Goal: Task Accomplishment & Management: Manage account settings

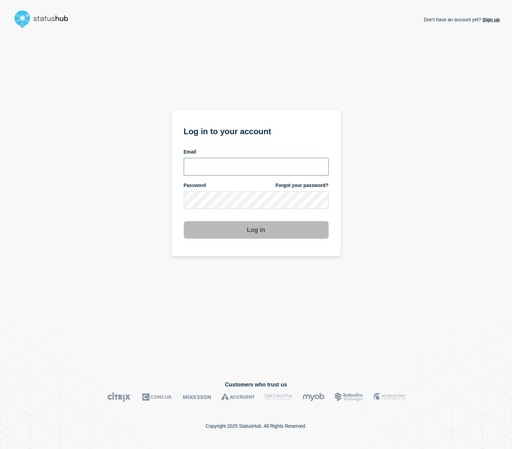
type input "[EMAIL_ADDRESS][PERSON_NAME][DOMAIN_NAME]"
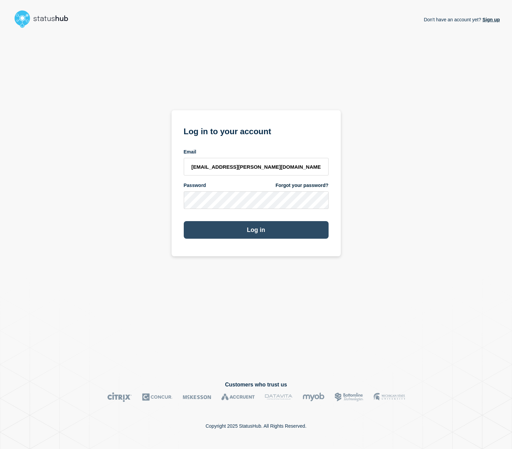
click at [259, 229] on button "Log in" at bounding box center [256, 230] width 145 height 18
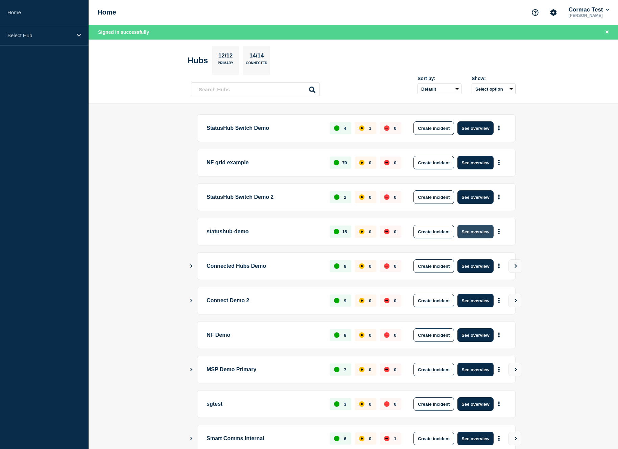
click at [471, 236] on button "See overview" at bounding box center [475, 232] width 36 height 14
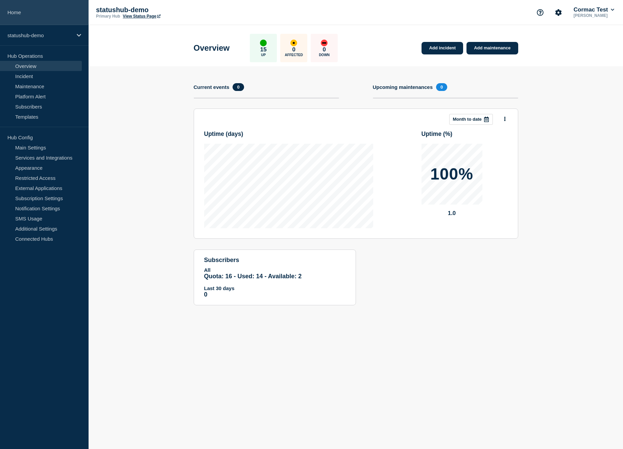
click at [30, 11] on link "Home" at bounding box center [44, 12] width 89 height 25
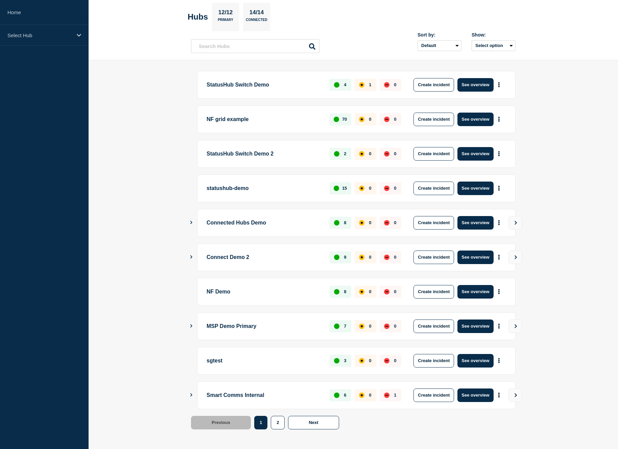
scroll to position [30, 0]
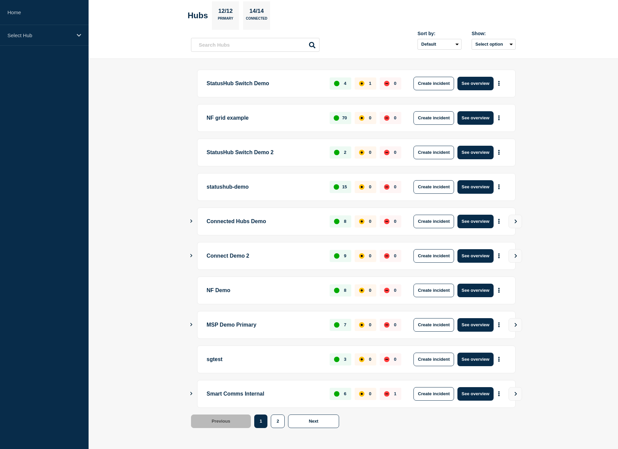
click at [192, 324] on icon "Show Connected Hubs" at bounding box center [191, 324] width 4 height 3
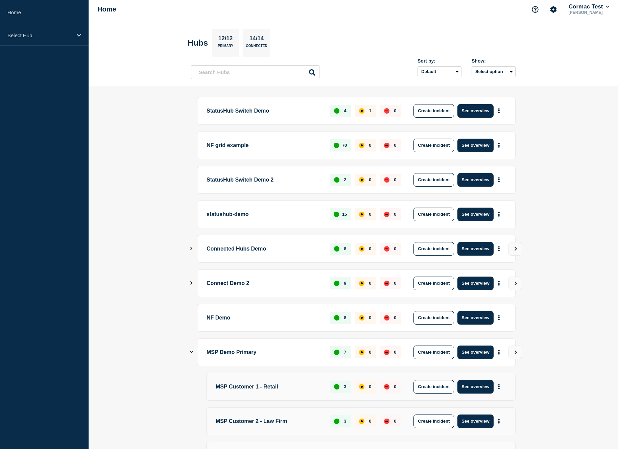
scroll to position [0, 0]
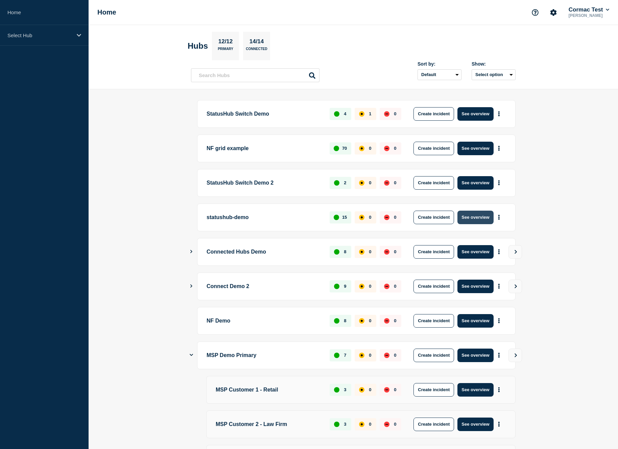
click at [479, 222] on button "See overview" at bounding box center [475, 218] width 36 height 14
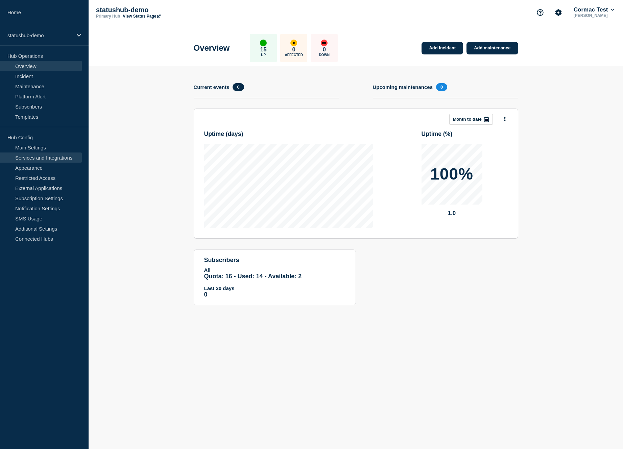
click at [41, 160] on link "Services and Integrations" at bounding box center [41, 157] width 82 height 10
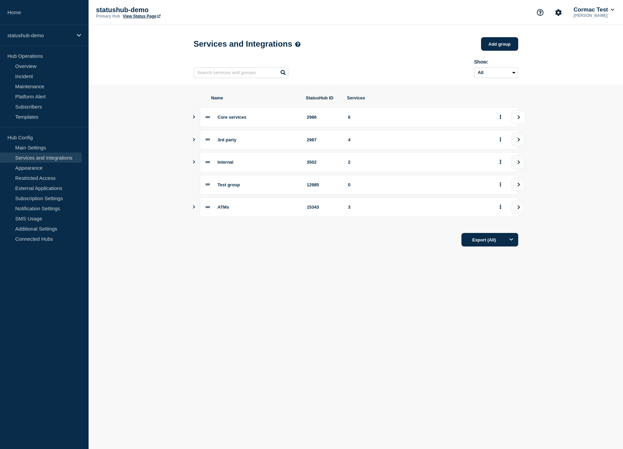
click at [511, 123] on button "view group" at bounding box center [519, 118] width 14 height 14
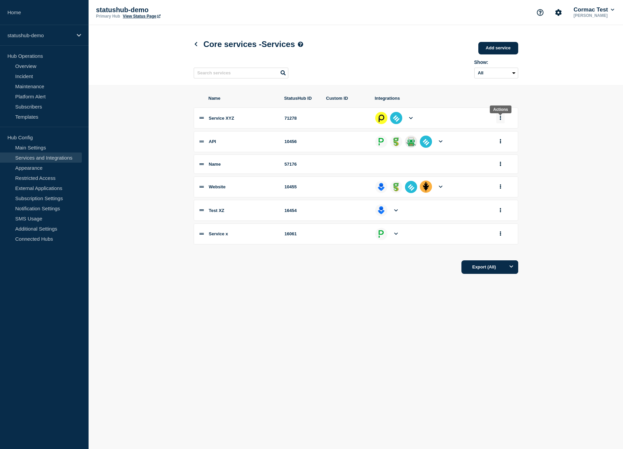
click at [499, 121] on button "group actions" at bounding box center [500, 118] width 8 height 10
click at [498, 134] on button "Edit" at bounding box center [505, 130] width 34 height 10
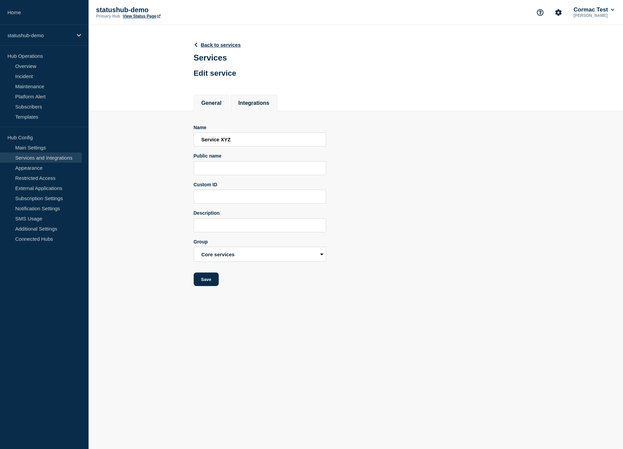
click at [248, 111] on li "Integrations" at bounding box center [254, 103] width 47 height 17
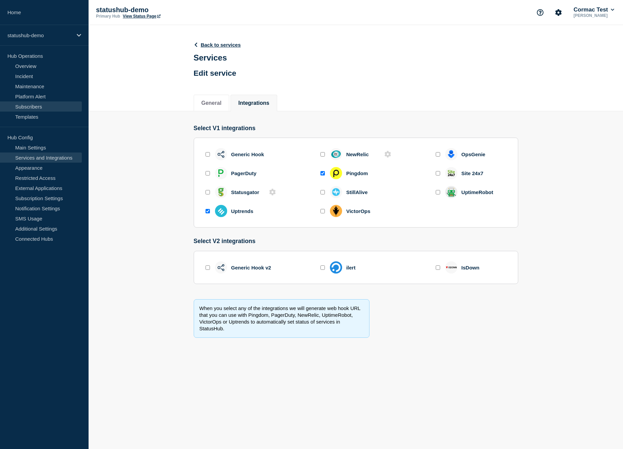
click at [53, 108] on link "Subscribers" at bounding box center [41, 106] width 82 height 10
click at [25, 68] on link "Overview" at bounding box center [41, 66] width 82 height 10
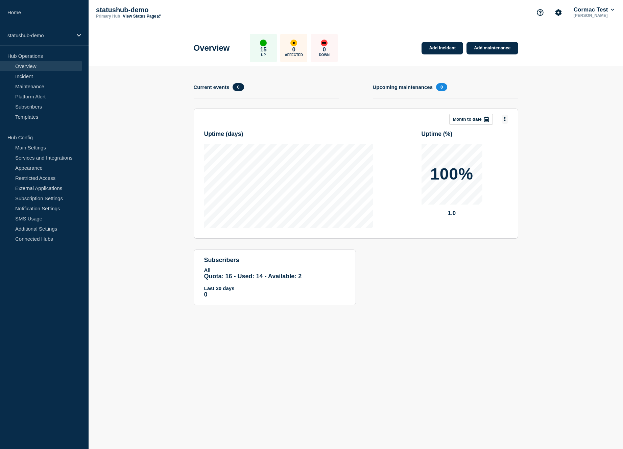
click at [505, 119] on icon at bounding box center [505, 119] width 2 height 4
click at [131, 17] on link "View Status Page" at bounding box center [142, 16] width 38 height 5
click at [33, 85] on link "Maintenance" at bounding box center [41, 86] width 82 height 10
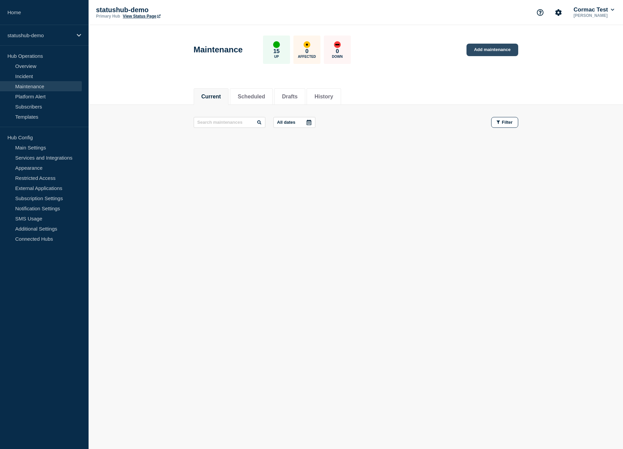
click at [482, 51] on link "Add maintenance" at bounding box center [492, 50] width 51 height 13
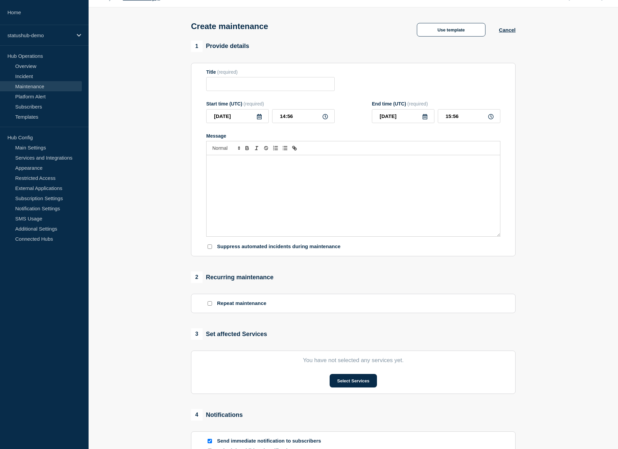
scroll to position [27, 0]
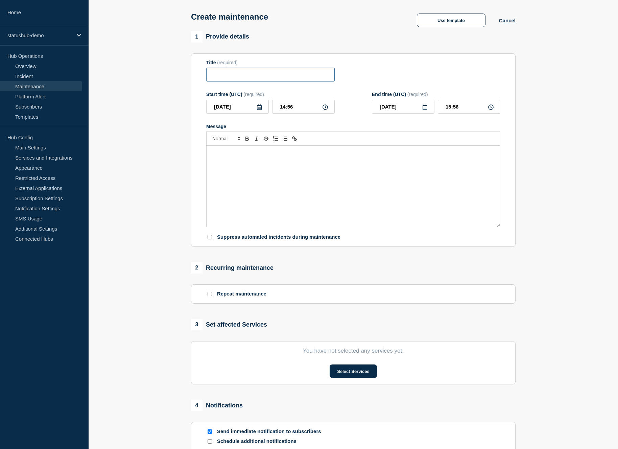
click at [213, 74] on input "Title" at bounding box center [270, 75] width 128 height 14
click at [230, 114] on input "[DATE]" at bounding box center [237, 107] width 63 height 14
click at [272, 184] on div "26" at bounding box center [271, 185] width 9 height 9
type input "[DATE]"
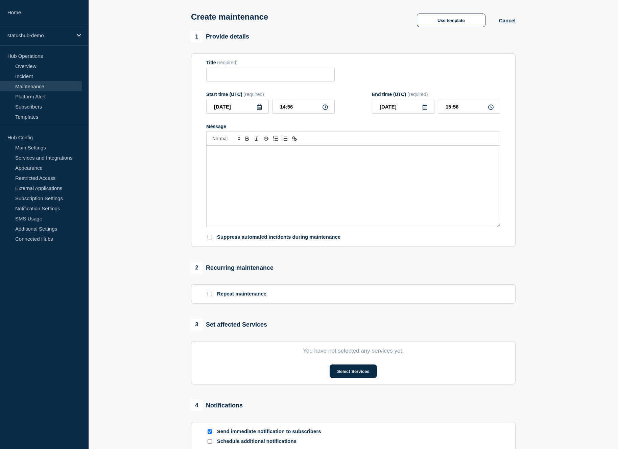
click at [257, 164] on div "Message" at bounding box center [353, 186] width 293 height 81
drag, startPoint x: 230, startPoint y: 163, endPoint x: 258, endPoint y: 194, distance: 42.1
click at [258, 194] on div "Message" at bounding box center [353, 186] width 293 height 81
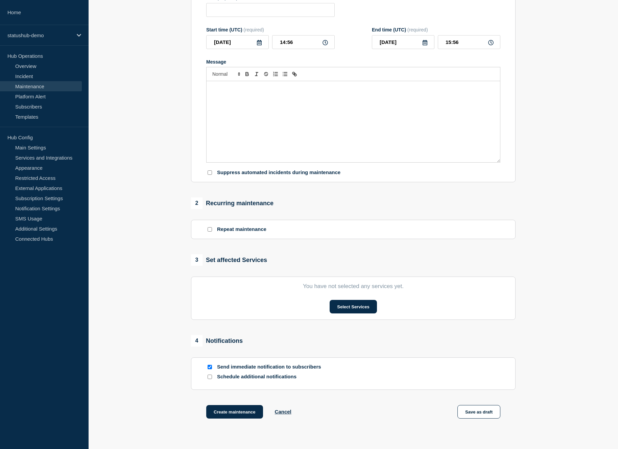
scroll to position [149, 0]
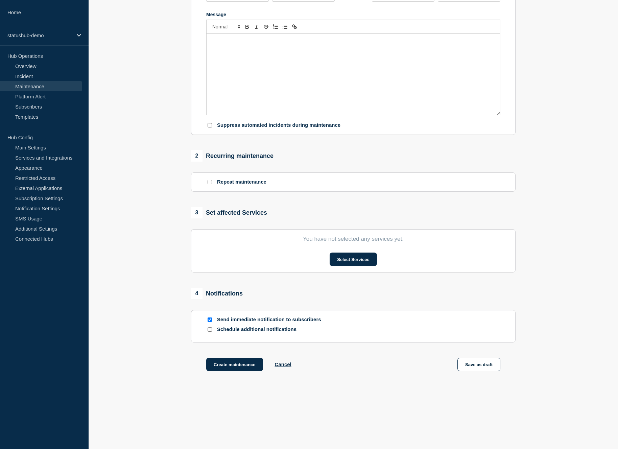
click at [212, 181] on input "Repeat maintenance" at bounding box center [210, 182] width 4 height 4
checkbox input "true"
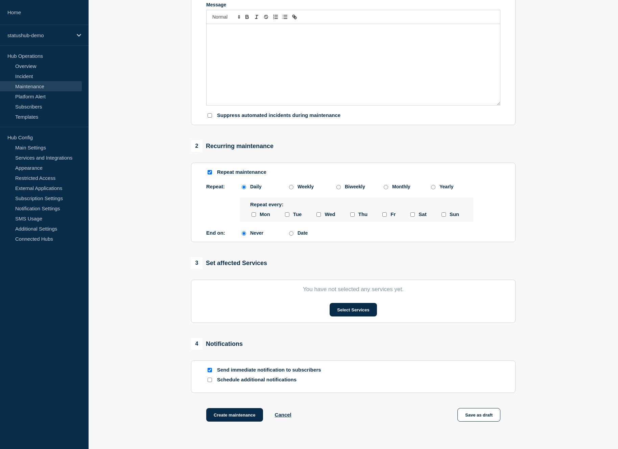
click at [384, 189] on input "Monthly" at bounding box center [386, 187] width 4 height 4
radio input "true"
radio input "false"
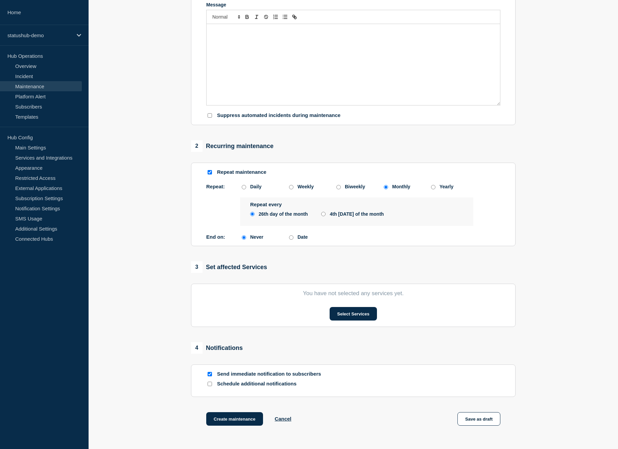
click at [305, 189] on div "Weekly" at bounding box center [306, 186] width 16 height 5
click at [293, 189] on input "Weekly" at bounding box center [291, 187] width 4 height 4
radio input "true"
radio input "false"
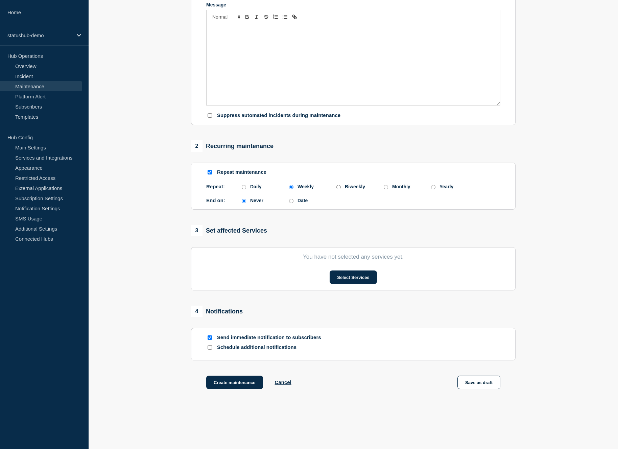
click at [210, 350] on input "Schedule additional notifications" at bounding box center [210, 347] width 4 height 4
checkbox input "true"
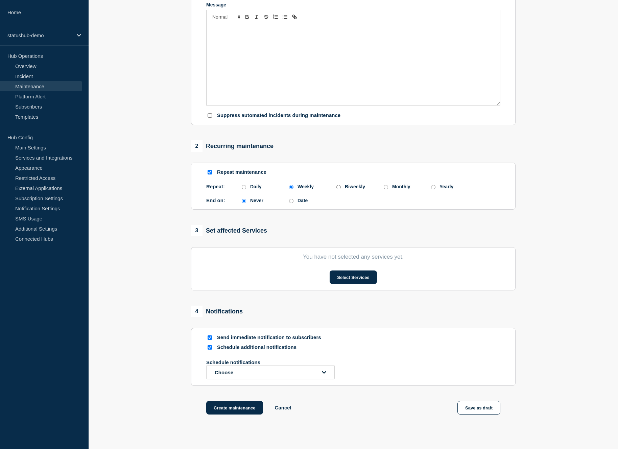
click at [211, 340] on input "Send immediate notification to subscribers" at bounding box center [210, 337] width 4 height 4
checkbox input "false"
click at [236, 379] on button "Choose" at bounding box center [270, 372] width 128 height 14
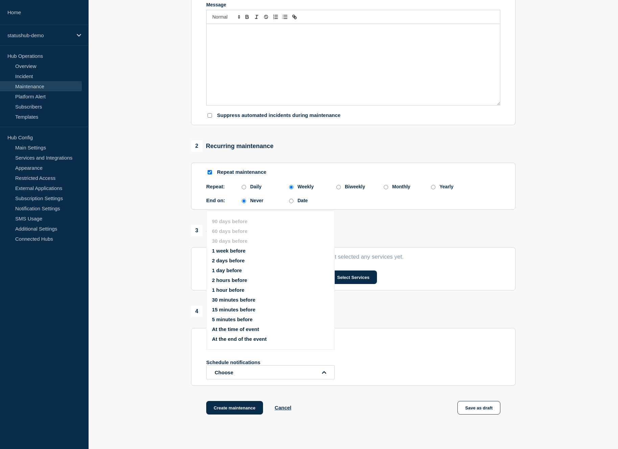
click at [228, 263] on button "2 days before" at bounding box center [228, 261] width 33 height 6
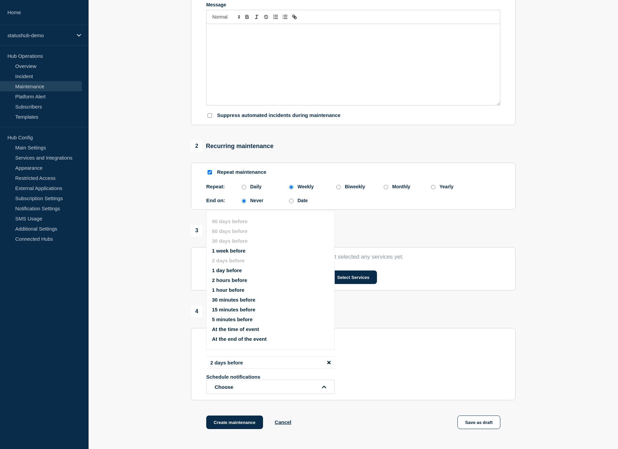
click at [223, 283] on button "2 hours before" at bounding box center [229, 280] width 35 height 6
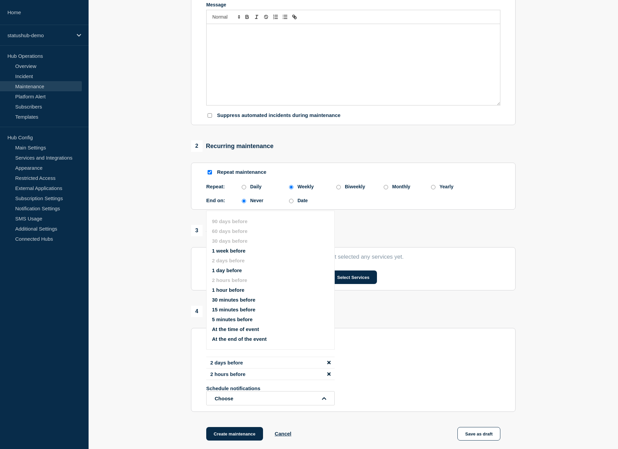
click at [364, 370] on div "2 days before 2 hours before Schedule notifications Choose 90 days before 60 da…" at bounding box center [353, 381] width 294 height 49
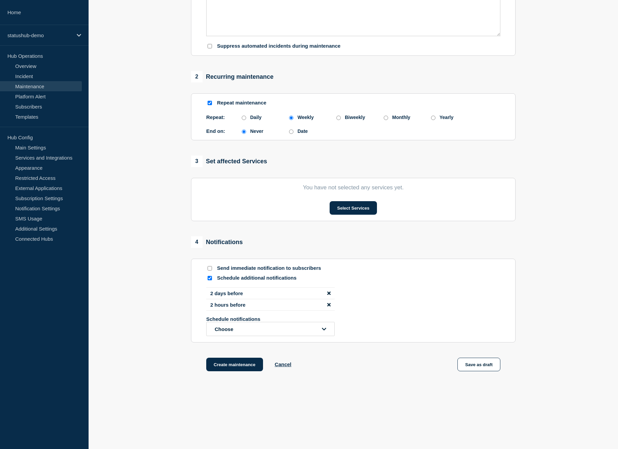
scroll to position [233, 0]
click at [356, 208] on button "Select Services" at bounding box center [353, 208] width 47 height 14
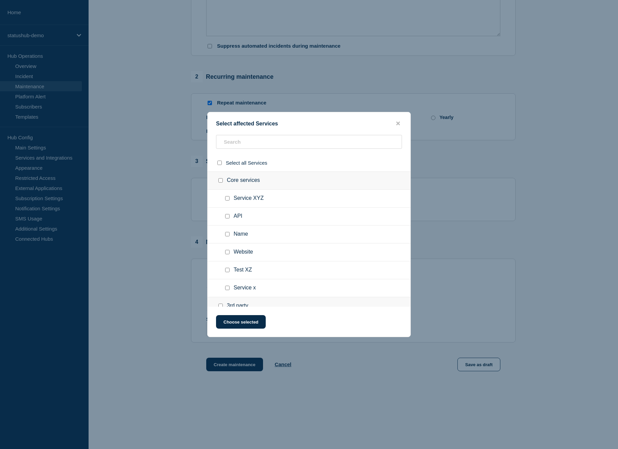
click at [228, 218] on input "API checkbox" at bounding box center [227, 216] width 4 height 4
checkbox input "true"
click at [226, 236] on input "Name checkbox" at bounding box center [227, 234] width 4 height 4
click at [227, 236] on input "Name checkbox" at bounding box center [227, 234] width 4 height 4
checkbox input "false"
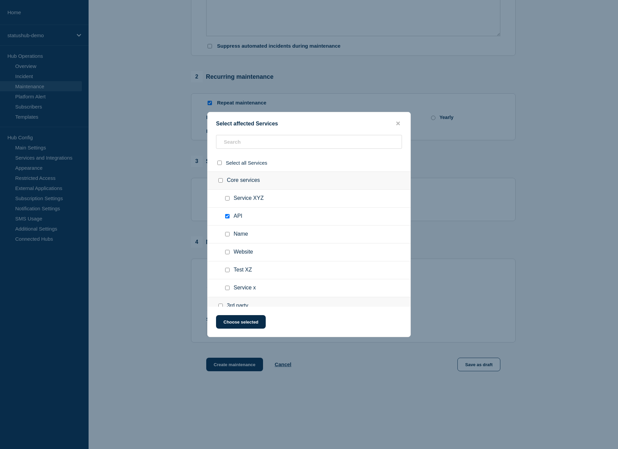
click at [227, 254] on input "Website checkbox" at bounding box center [227, 252] width 4 height 4
checkbox input "true"
click at [237, 322] on button "Choose selected" at bounding box center [241, 322] width 50 height 14
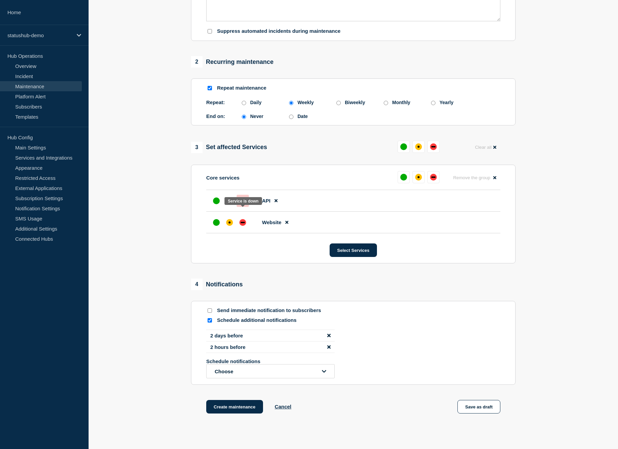
click at [242, 202] on div "down" at bounding box center [243, 200] width 4 height 1
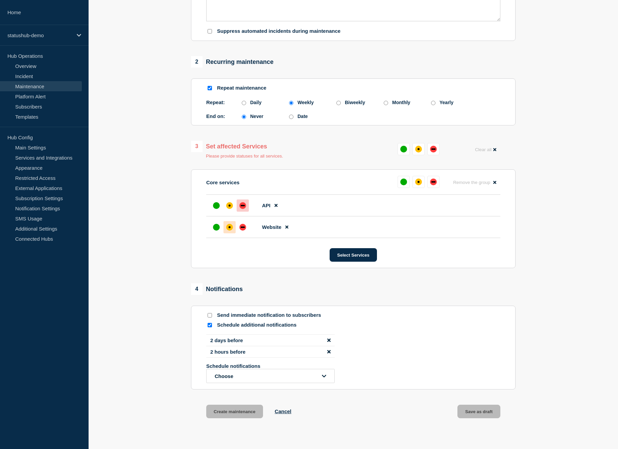
click at [230, 231] on div "affected" at bounding box center [229, 227] width 7 height 7
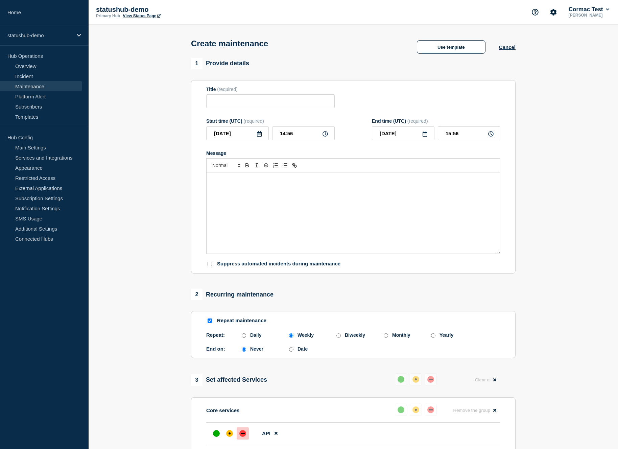
scroll to position [0, 0]
click at [449, 48] on button "Use template" at bounding box center [451, 48] width 69 height 14
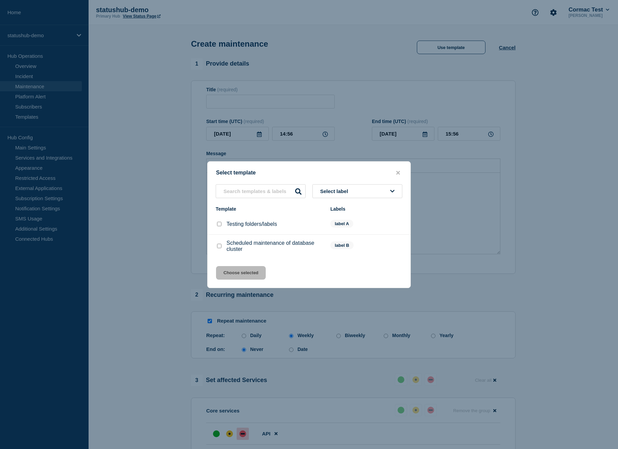
click at [218, 227] on div at bounding box center [219, 224] width 7 height 7
click at [399, 170] on icon "close button" at bounding box center [398, 172] width 4 height 5
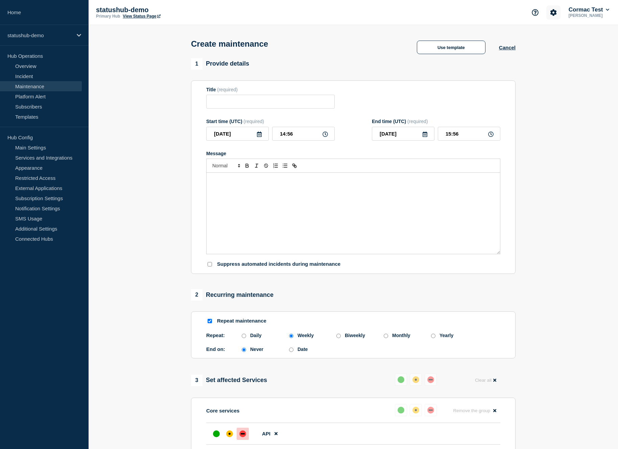
click at [511, 15] on icon "Account settings" at bounding box center [553, 12] width 7 height 7
click at [511, 60] on link "Billing" at bounding box center [543, 57] width 14 height 6
